Goal: Information Seeking & Learning: Check status

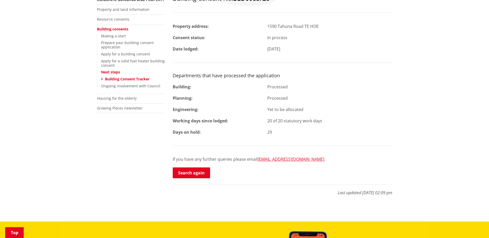
scroll to position [129, 0]
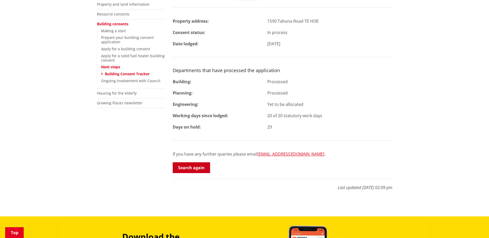
click at [203, 166] on link "Search again" at bounding box center [191, 167] width 37 height 11
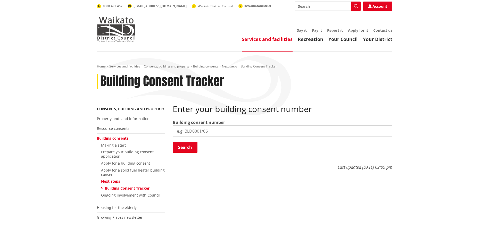
click at [225, 134] on input "search" at bounding box center [283, 130] width 220 height 11
click at [209, 132] on input "search" at bounding box center [283, 130] width 220 height 11
paste input "BLD0085 26"
click at [195, 132] on input "BLD0085 26" at bounding box center [283, 130] width 220 height 11
type input "BLD0085/26"
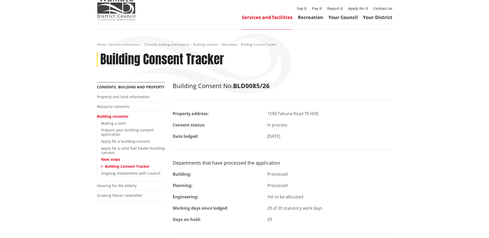
scroll to position [52, 0]
